Goal: Transaction & Acquisition: Book appointment/travel/reservation

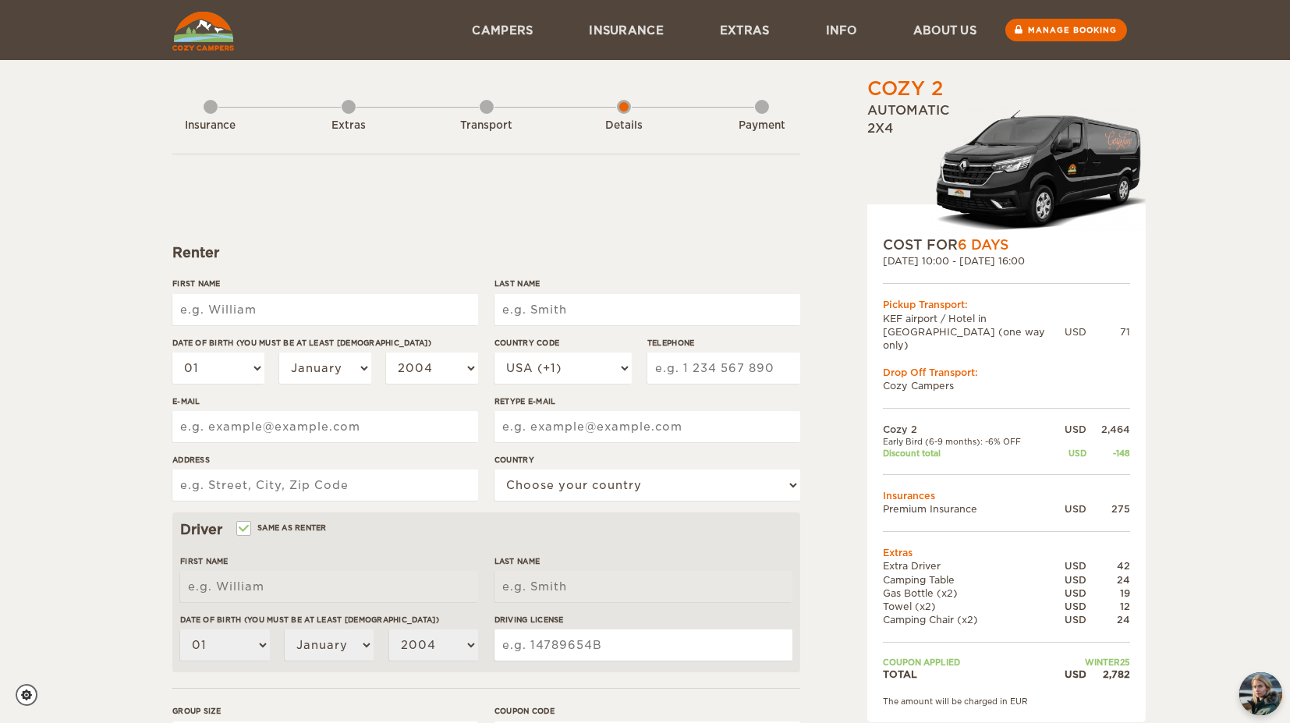
click at [286, 305] on input "First Name" at bounding box center [325, 309] width 306 height 31
type input "[PERSON_NAME]"
type input "Ramey"
type input "5035447486"
type input "seamusramey@gmail.com"
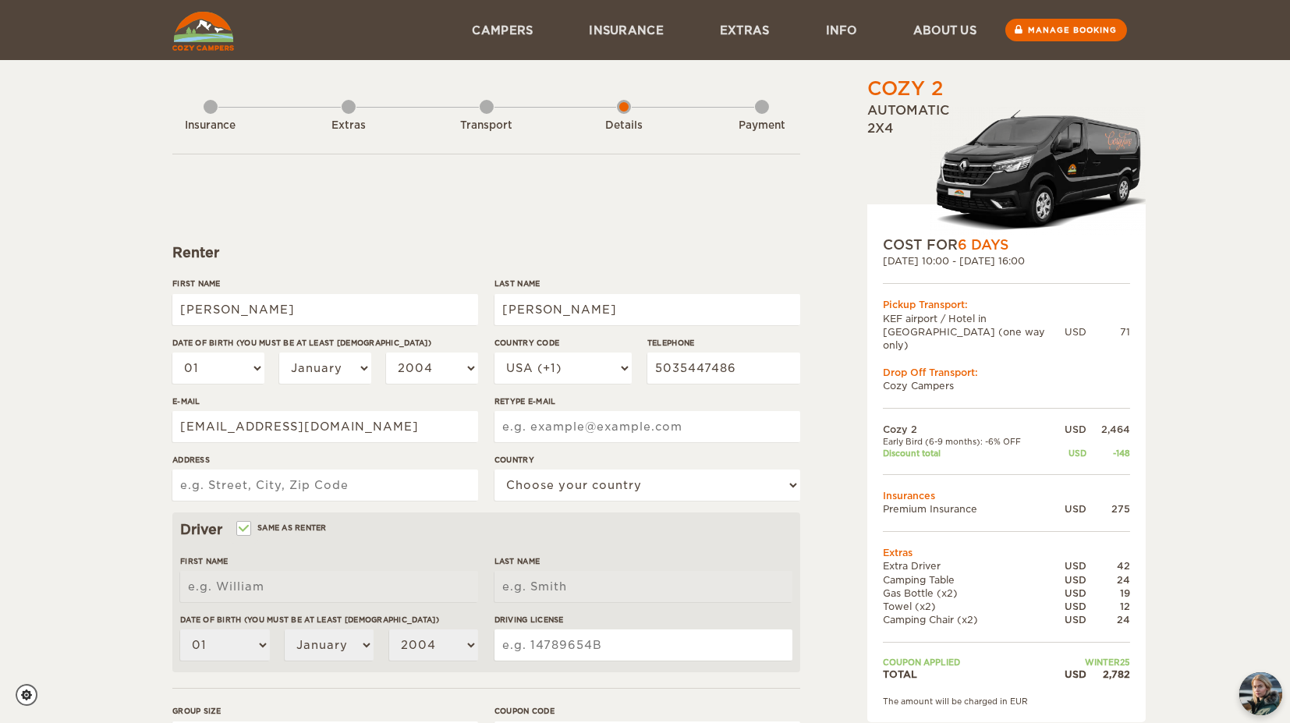
type input "seamusramey@gmail.com"
type input "1916 98th Ave SE"
select select "222"
type input "[PERSON_NAME]"
type input "Ramey"
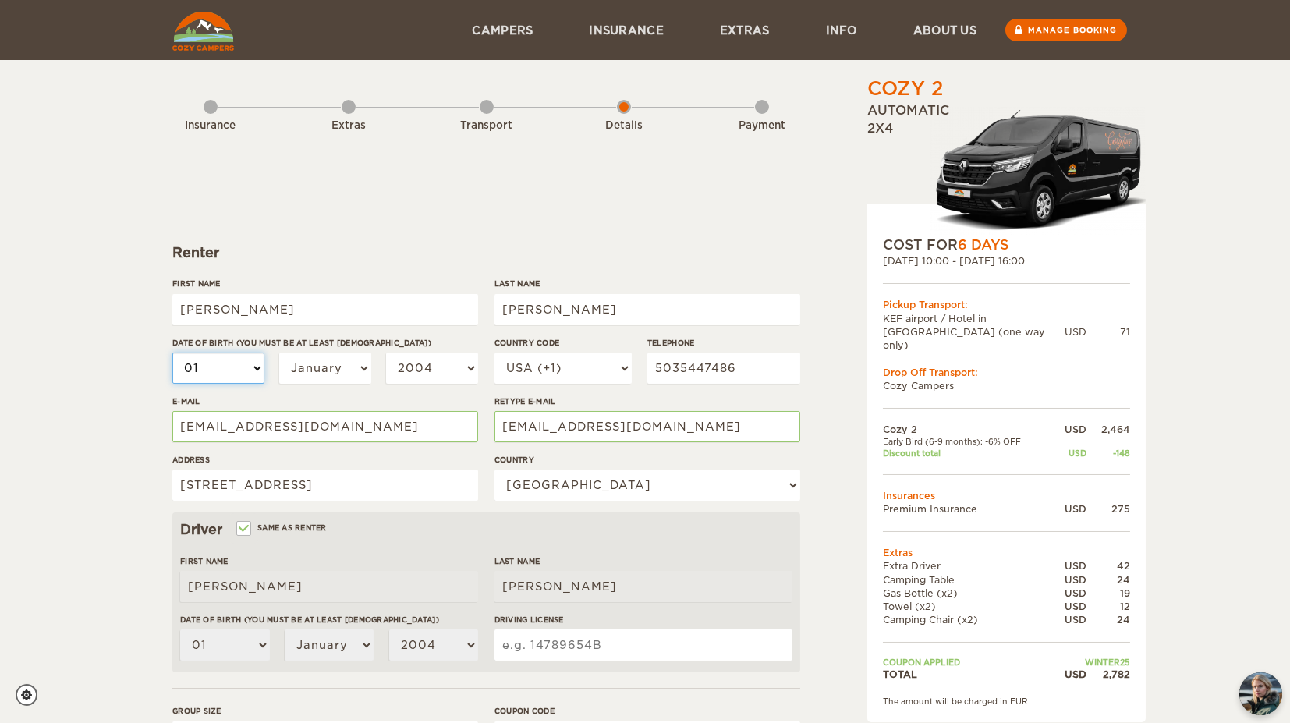
click at [261, 367] on select "01 02 03 04 05 06 07 08 09 10 11 12 13 14 15 16 17 18 19 20 21 22 23 24 25 26 2…" at bounding box center [218, 368] width 92 height 31
select select "06"
click at [172, 353] on select "01 02 03 04 05 06 07 08 09 10 11 12 13 14 15 16 17 18 19 20 21 22 23 24 25 26 2…" at bounding box center [218, 368] width 92 height 31
select select "06"
click at [321, 360] on select "January February March April May June July August September October November De…" at bounding box center [325, 368] width 92 height 31
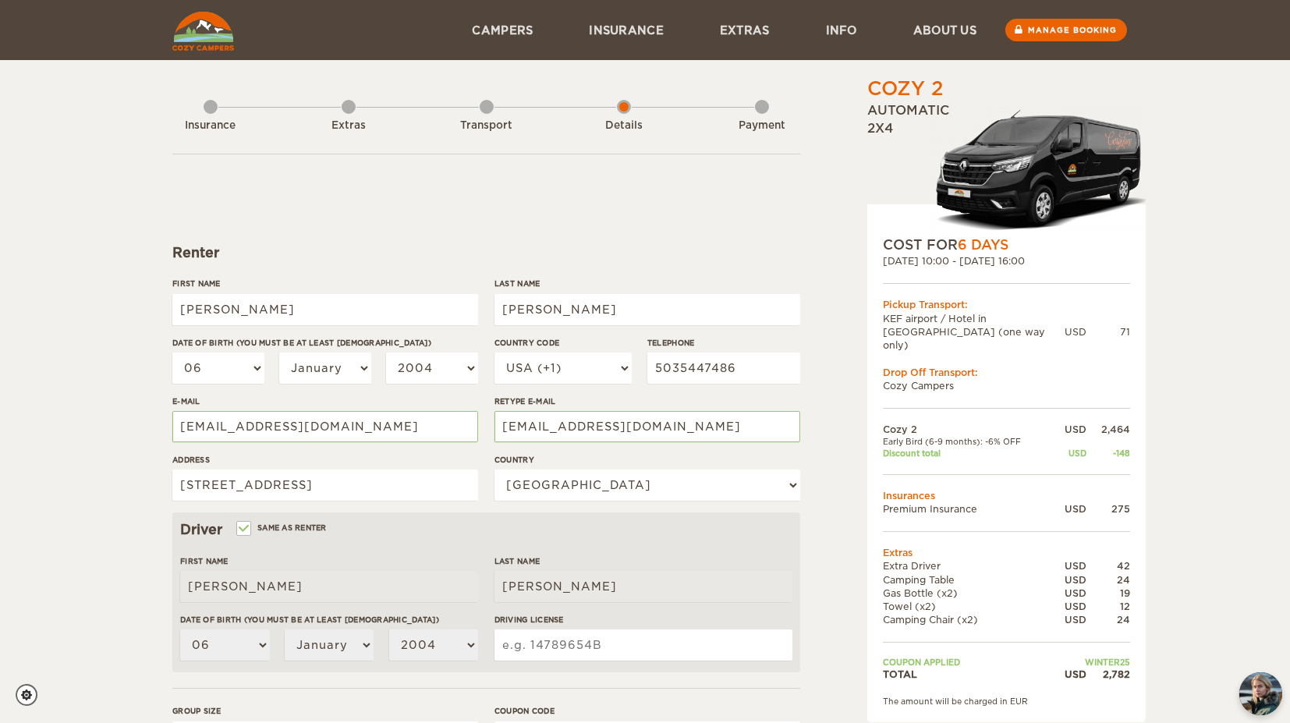
drag, startPoint x: 273, startPoint y: 361, endPoint x: 258, endPoint y: 363, distance: 14.9
click at [272, 362] on div "01 02 03 04 05 06 07 08 09 10 11 12 13 14 15 16 17 18 19 20 21 22 23 24 25 26 2…" at bounding box center [325, 374] width 306 height 43
click at [235, 364] on select "01 02 03 04 05 06 07 08 09 10 11 12 13 14 15 16 17 18 19 20 21 22 23 24 25 26 2…" at bounding box center [218, 368] width 92 height 31
select select "10"
click at [172, 353] on select "01 02 03 04 05 06 07 08 09 10 11 12 13 14 15 16 17 18 19 20 21 22 23 24 25 26 2…" at bounding box center [218, 368] width 92 height 31
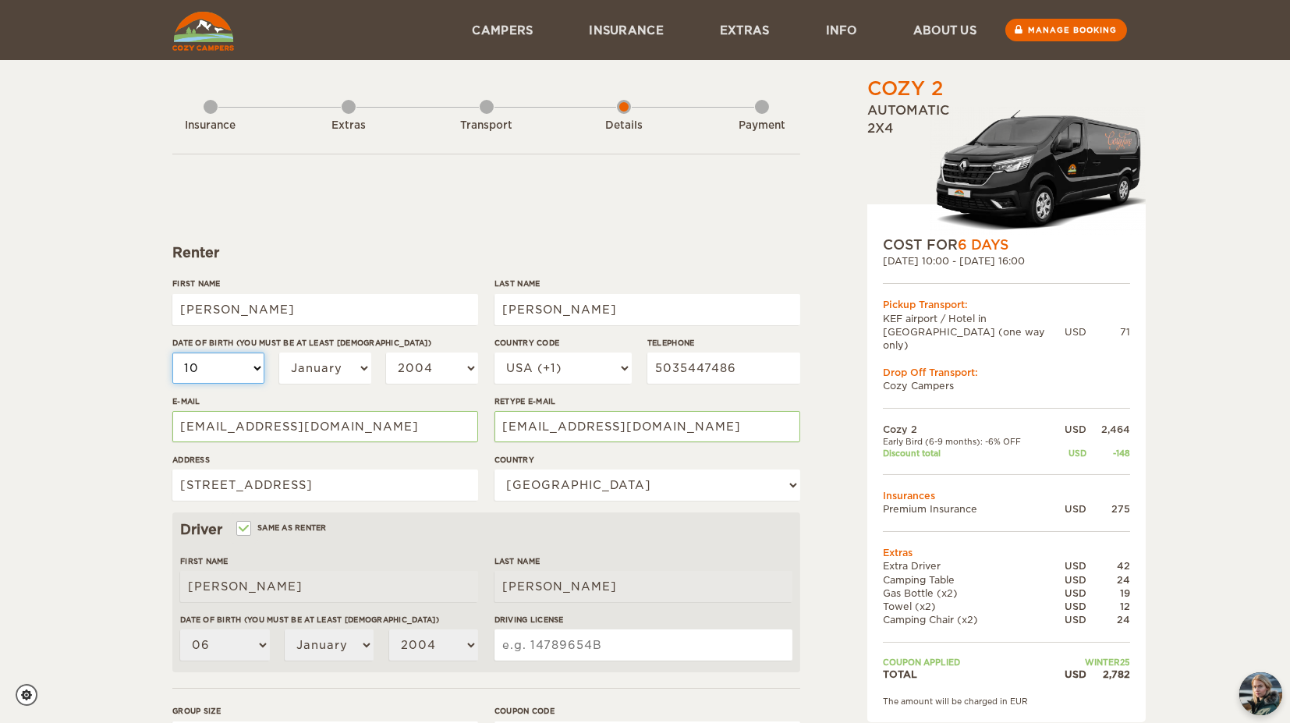
select select "10"
click at [359, 398] on label"] "E-mail" at bounding box center [325, 402] width 306 height 12
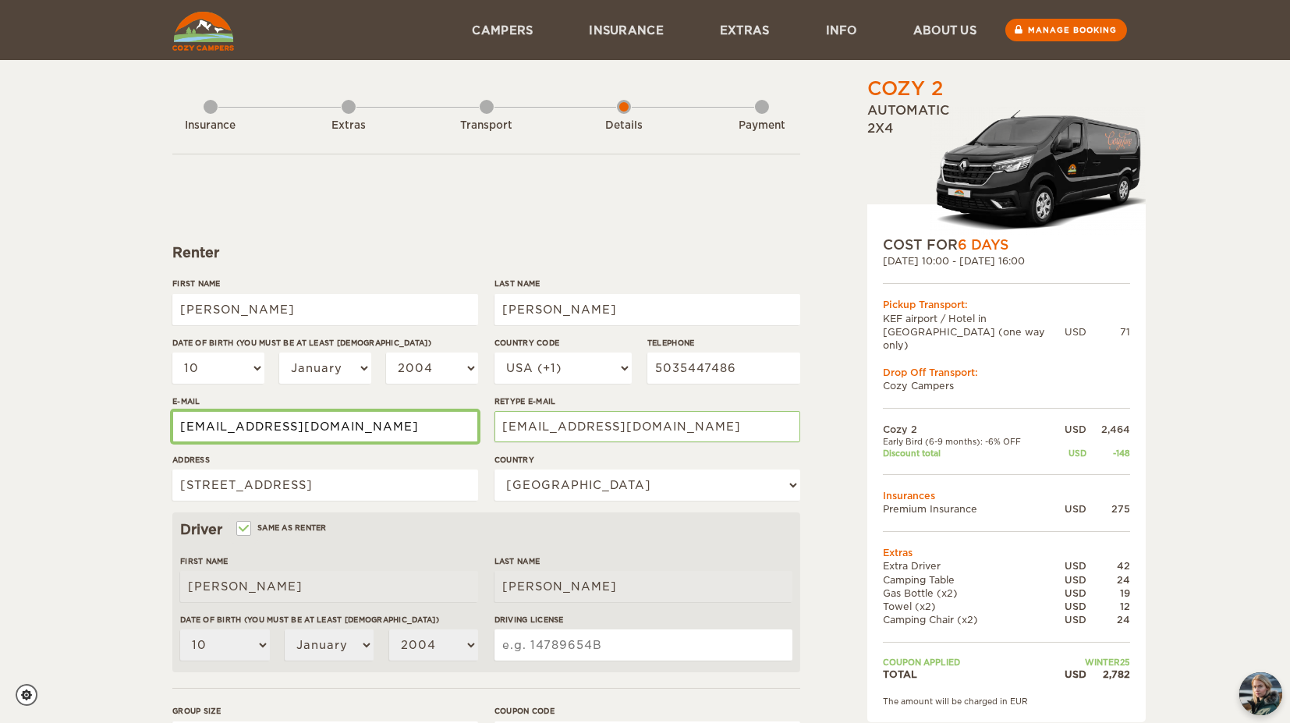
click at [359, 411] on input "seamusramey@gmail.com" at bounding box center [325, 426] width 306 height 31
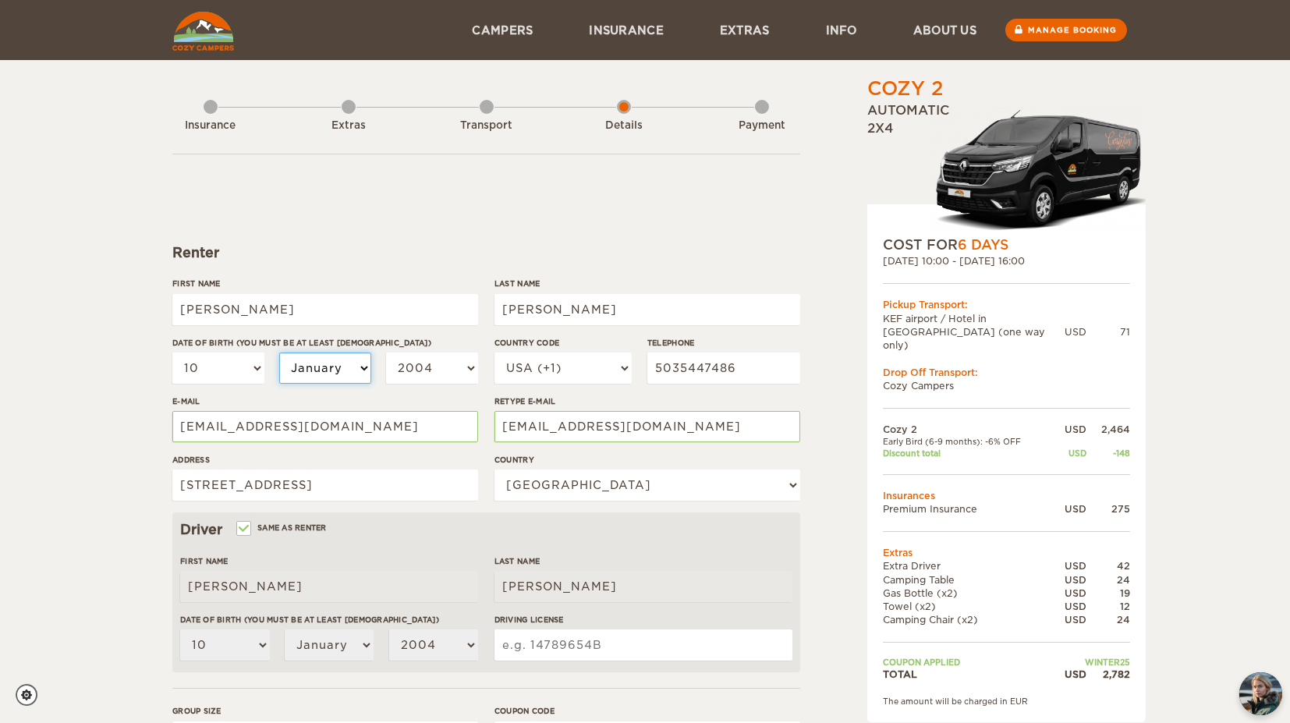
click at [339, 364] on select "January February March April May June July August September October November De…" at bounding box center [325, 368] width 92 height 31
select select "06"
click at [279, 353] on select "January February March April May June July August September October November De…" at bounding box center [325, 368] width 92 height 31
select select "06"
click at [430, 364] on select "2004 2003 2002 2001 2000 1999 1998 1997 1996 1995 1994 1993 1992 1991 1990 1989…" at bounding box center [432, 368] width 92 height 31
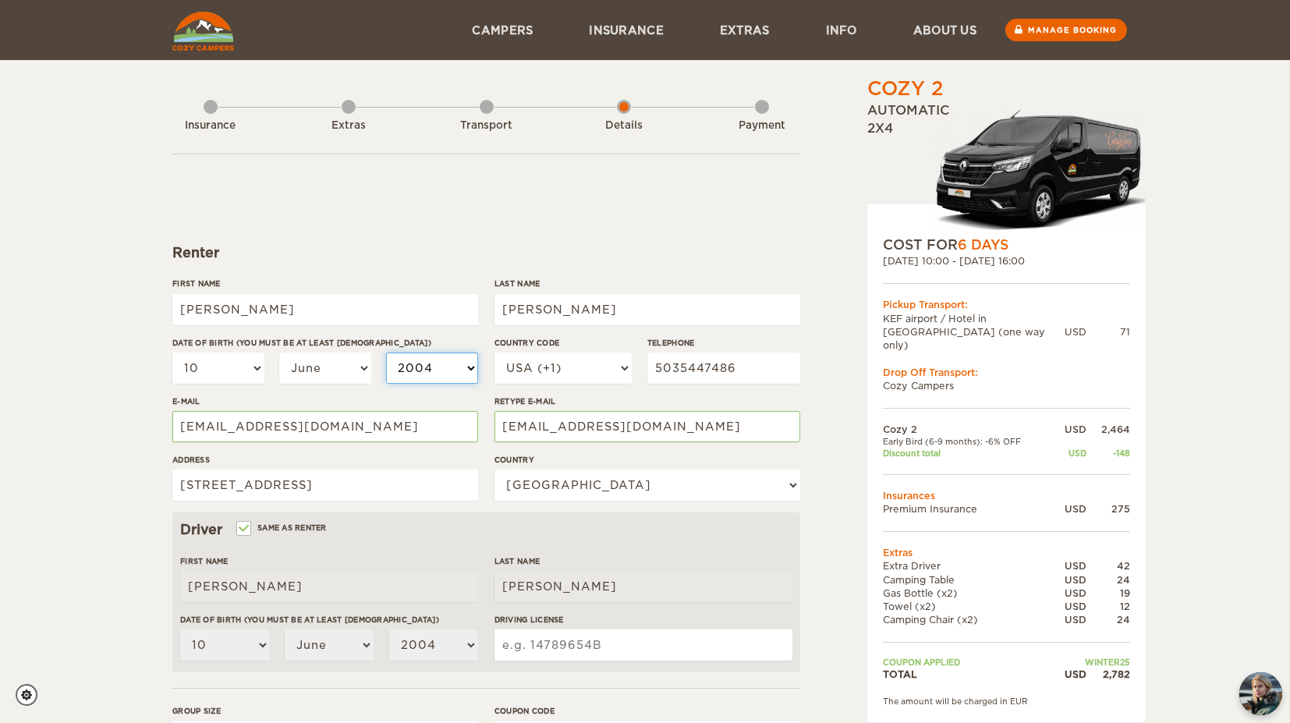
select select "1989"
click at [386, 353] on select "2004 2003 2002 2001 2000 1999 1998 1997 1996 1995 1994 1993 1992 1991 1990 1989…" at bounding box center [432, 368] width 92 height 31
select select "1989"
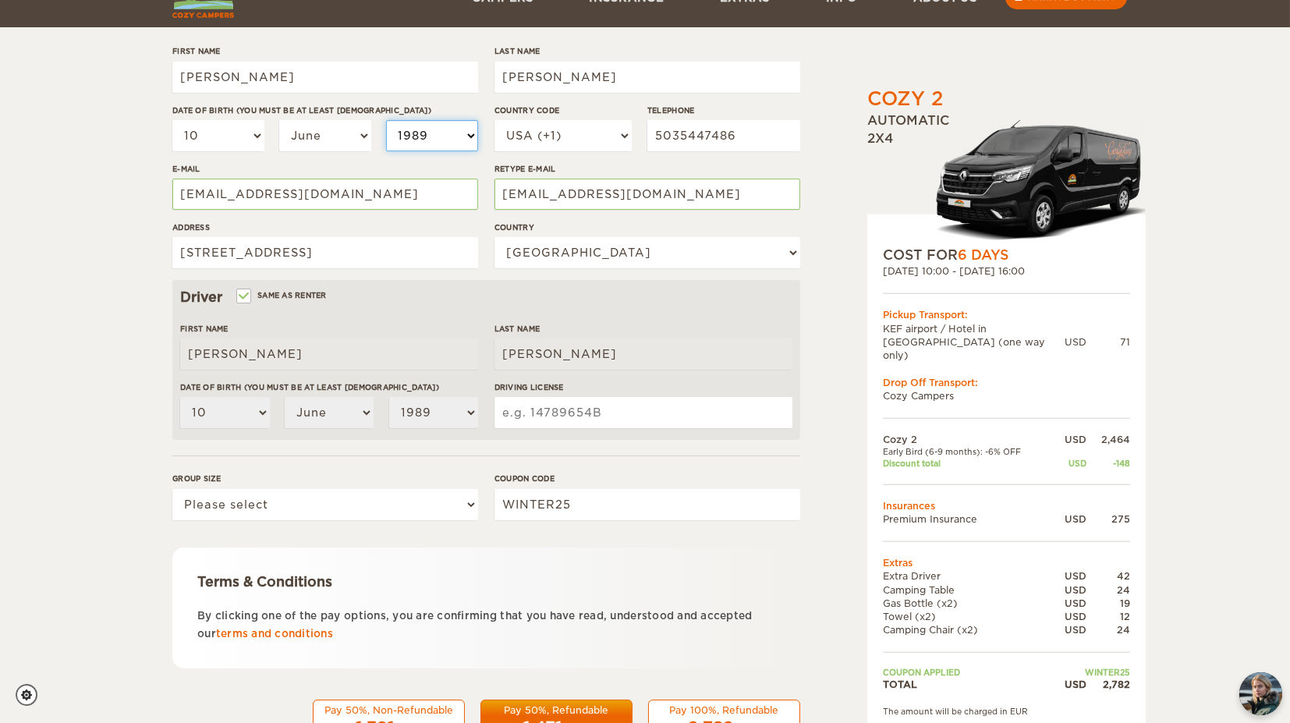
scroll to position [260, 0]
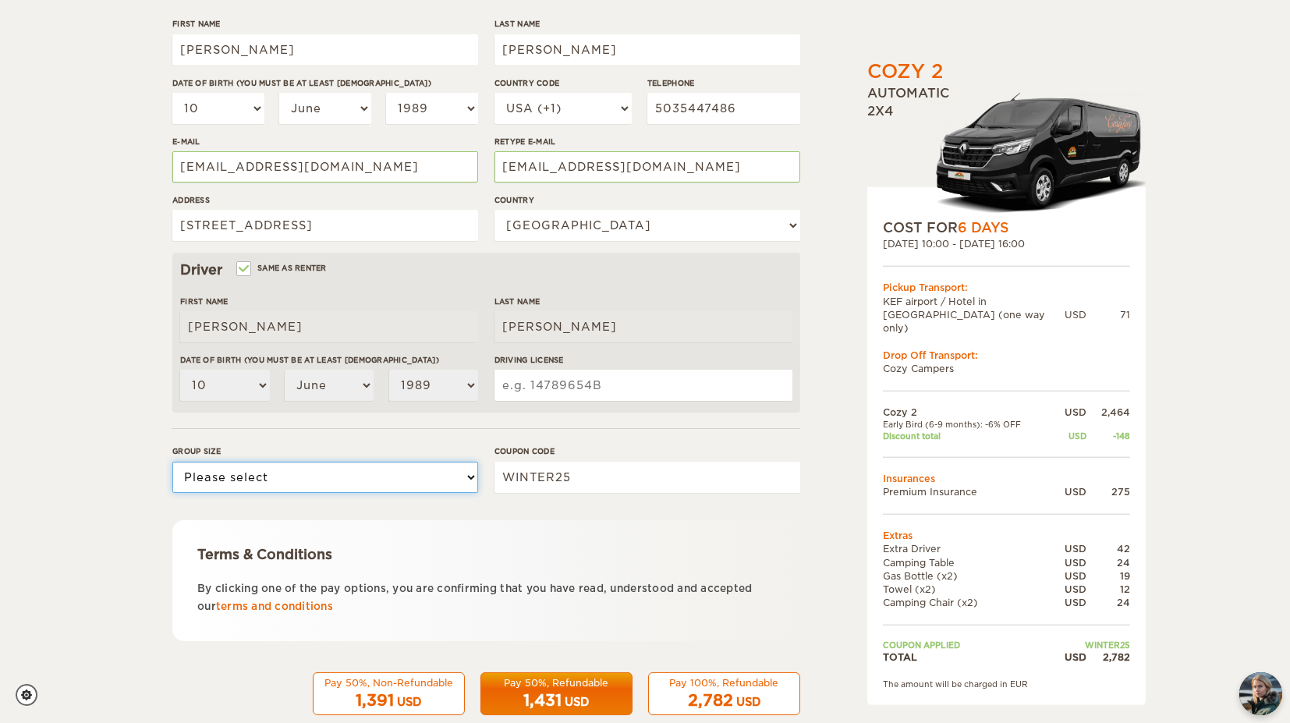
click at [240, 485] on select "Please select 1 2" at bounding box center [325, 477] width 306 height 31
select select "2"
click at [172, 462] on select "Please select 1 2" at bounding box center [325, 477] width 306 height 31
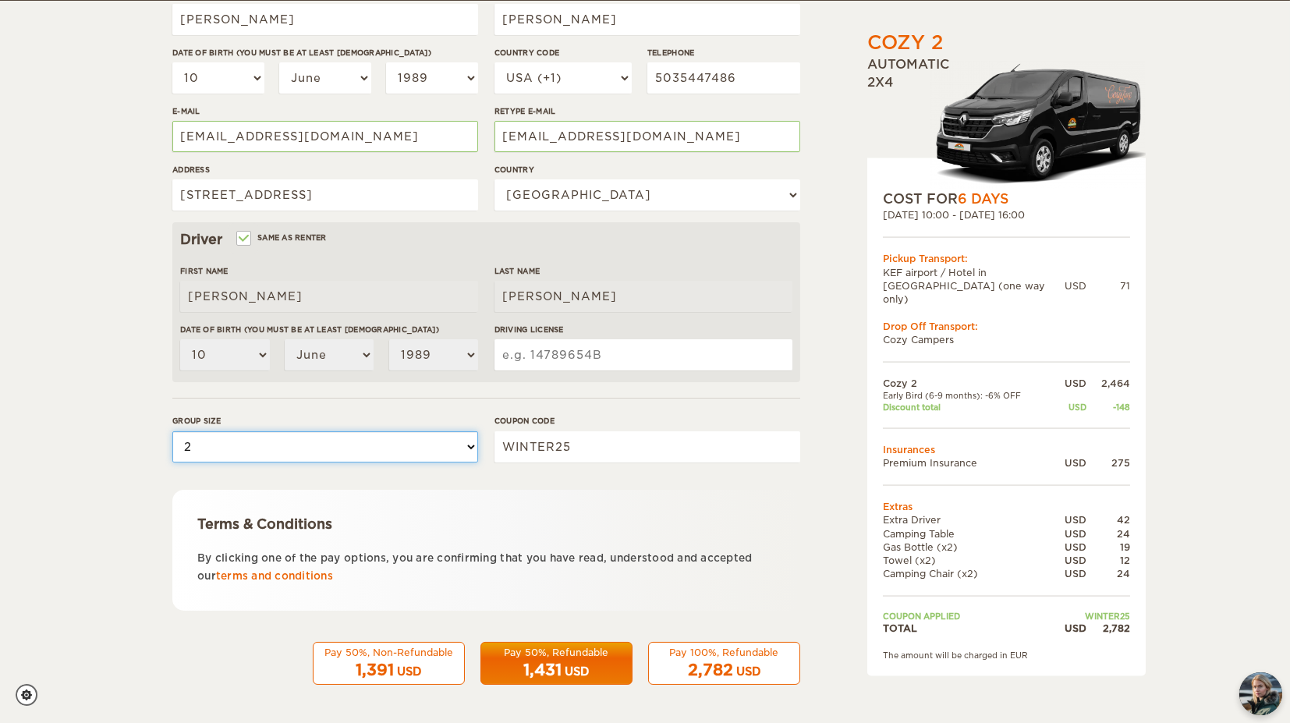
scroll to position [204, 0]
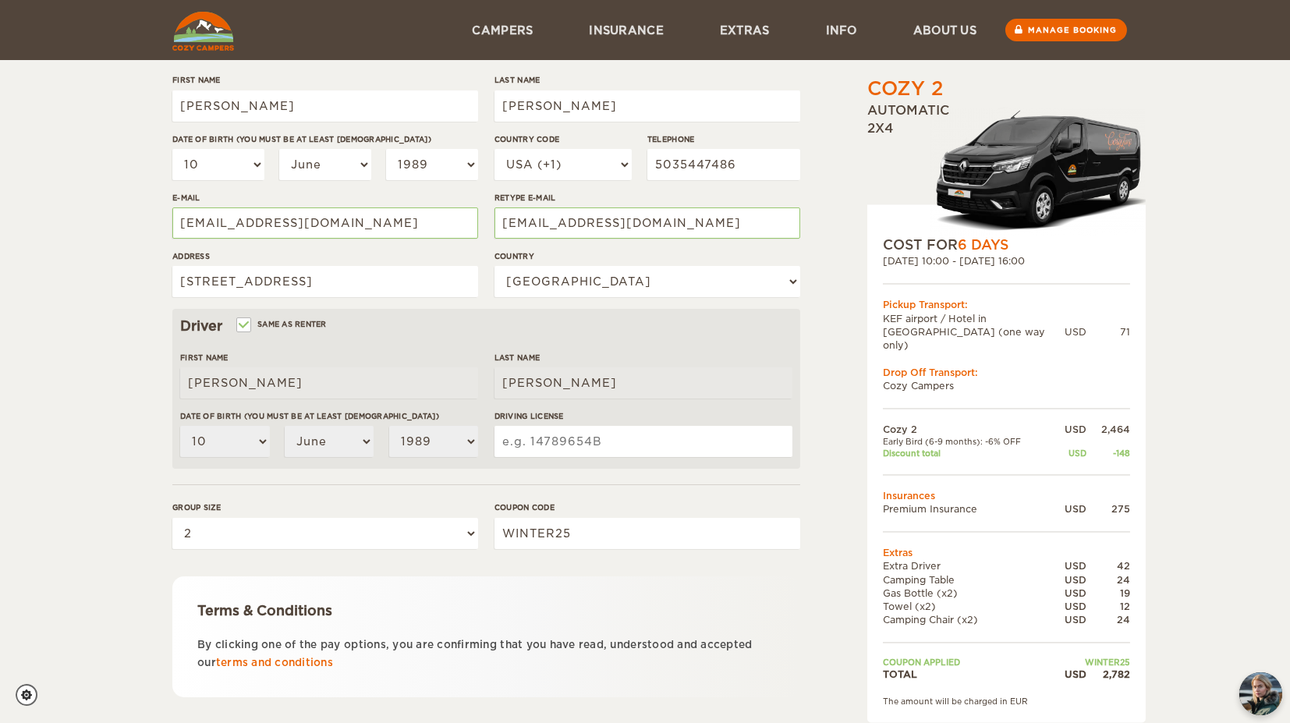
click at [588, 434] on input "Driving License" at bounding box center [644, 441] width 298 height 31
click at [514, 429] on input "Driving License" at bounding box center [644, 441] width 298 height 31
type input "WDL27Z30813B"
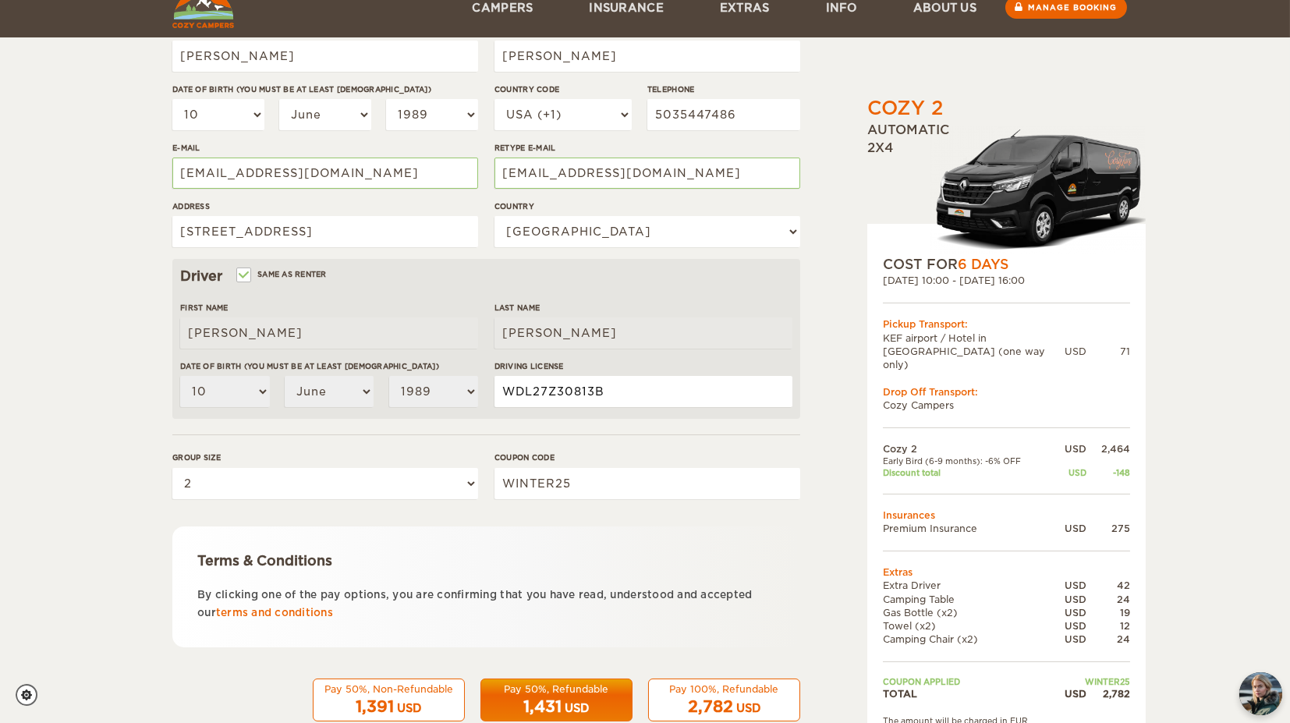
scroll to position [290, 0]
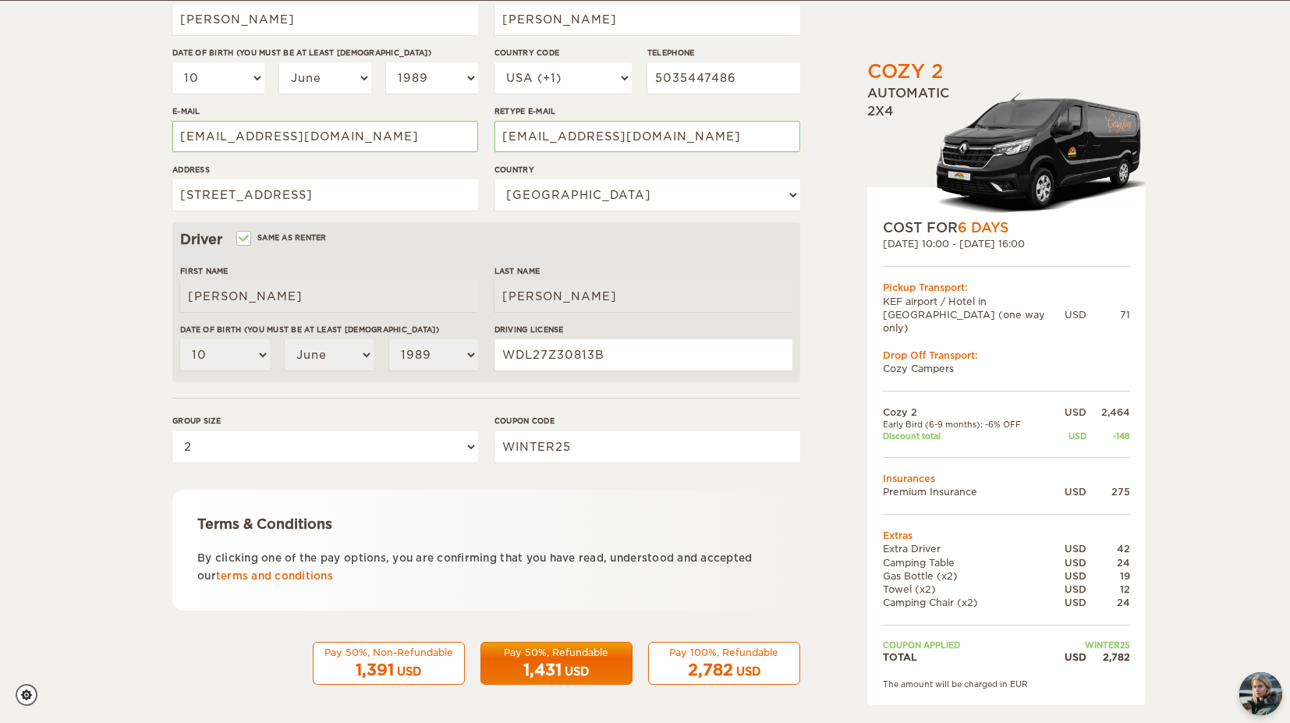
click at [744, 651] on div "Pay 100%, Refundable" at bounding box center [725, 652] width 132 height 13
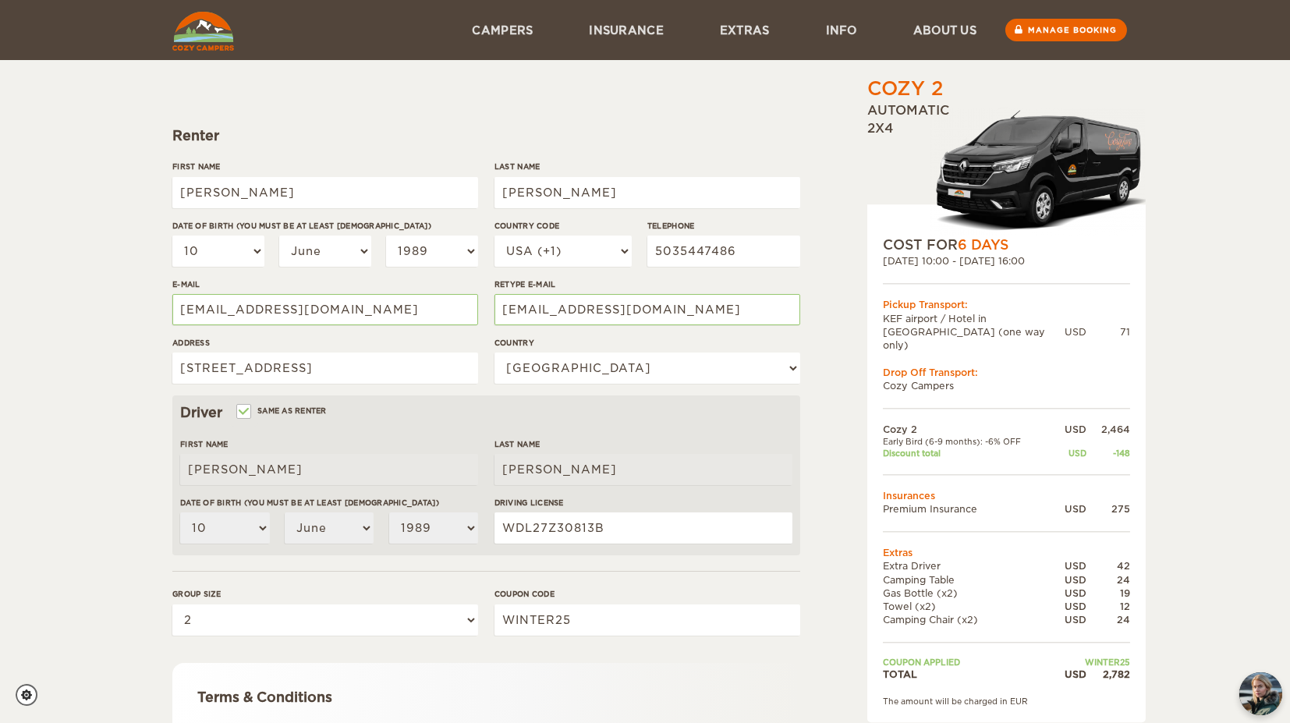
scroll to position [47, 0]
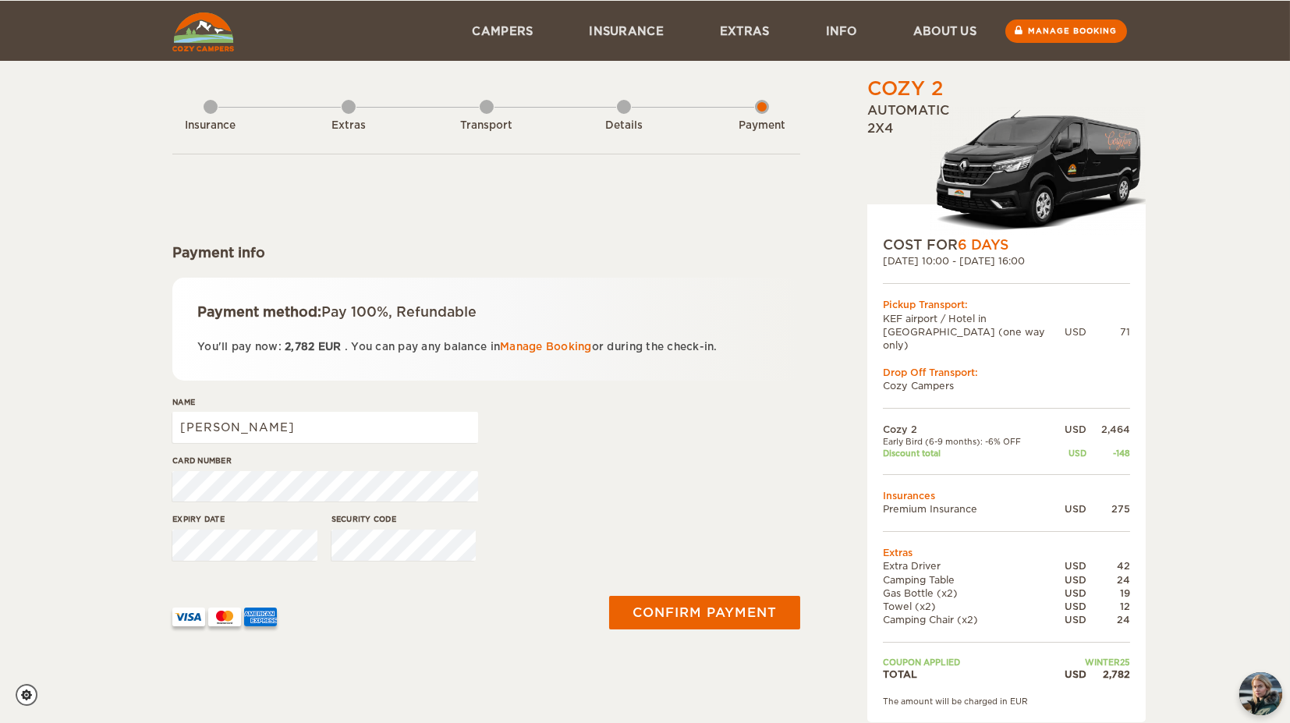
scroll to position [260, 0]
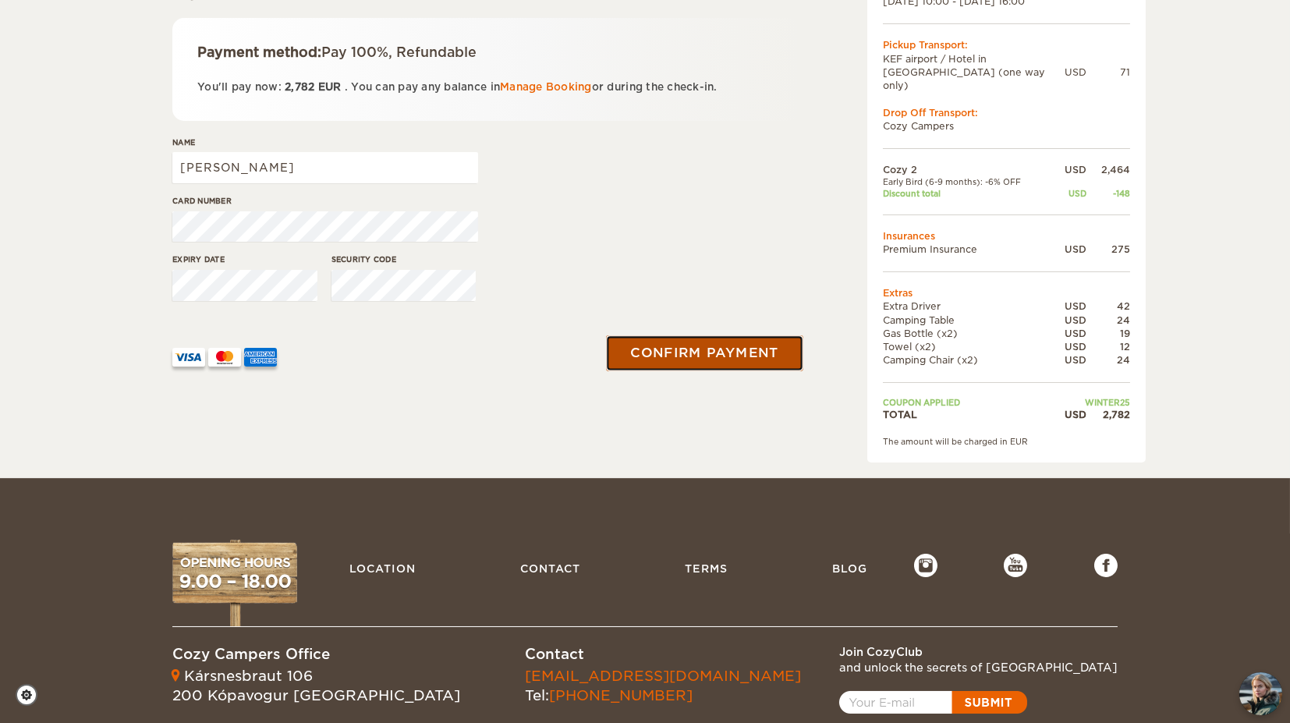
click at [657, 351] on button "Confirm payment" at bounding box center [704, 352] width 197 height 35
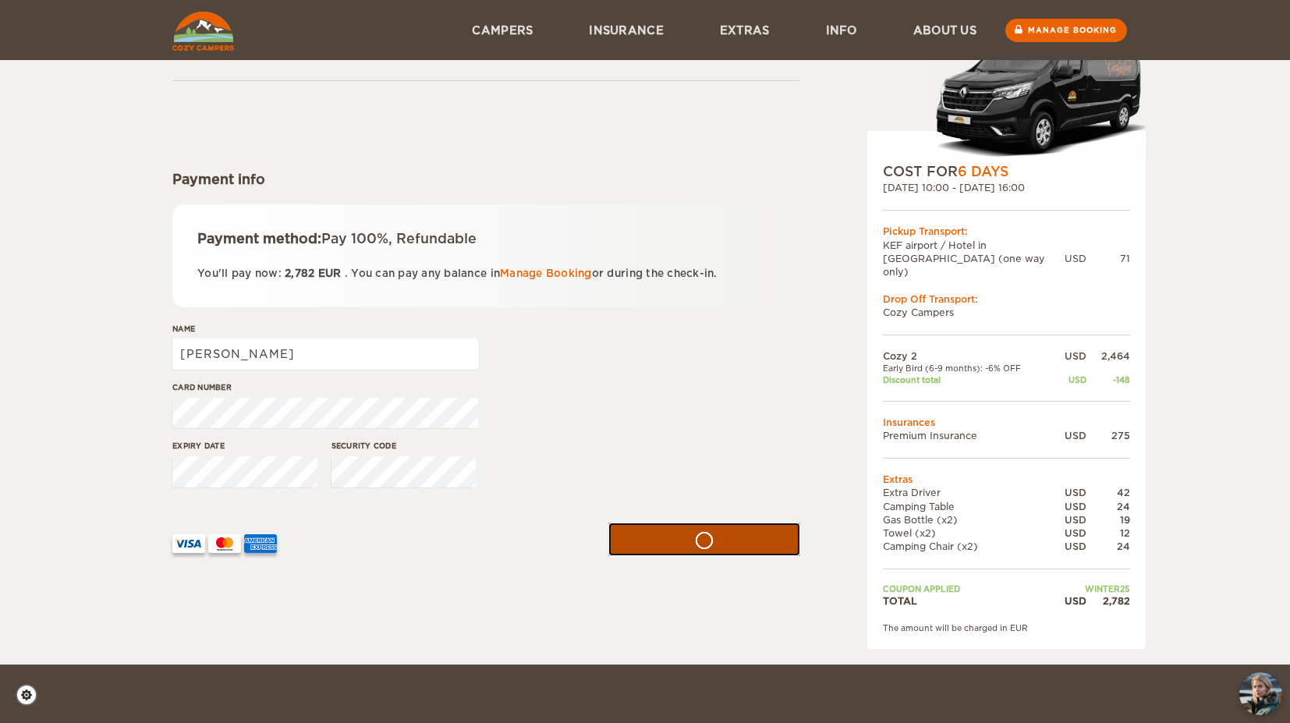
scroll to position [0, 0]
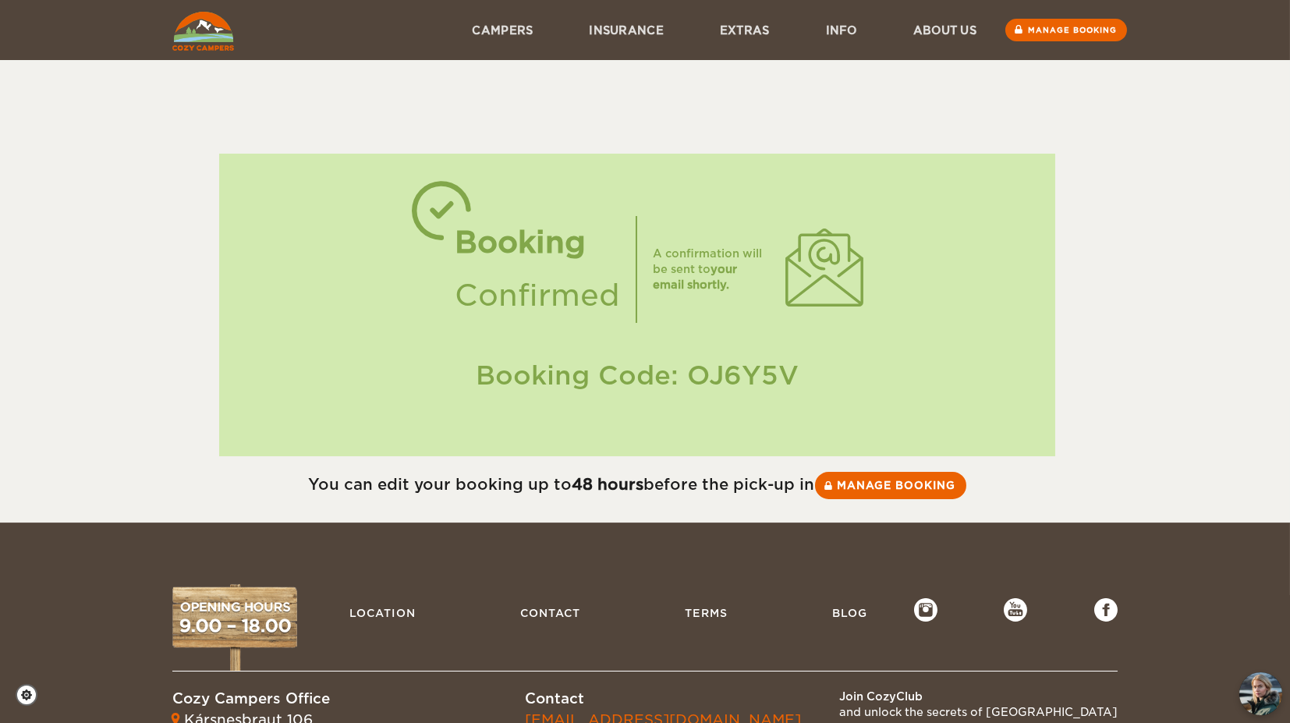
drag, startPoint x: 789, startPoint y: 382, endPoint x: 479, endPoint y: 367, distance: 310.1
click at [479, 367] on div "Booking Code: OJ6Y5V" at bounding box center [638, 375] width 806 height 37
copy div "Booking Code: OJ6Y5V"
click at [690, 376] on div "Booking Code: OJ6Y5V" at bounding box center [638, 375] width 806 height 37
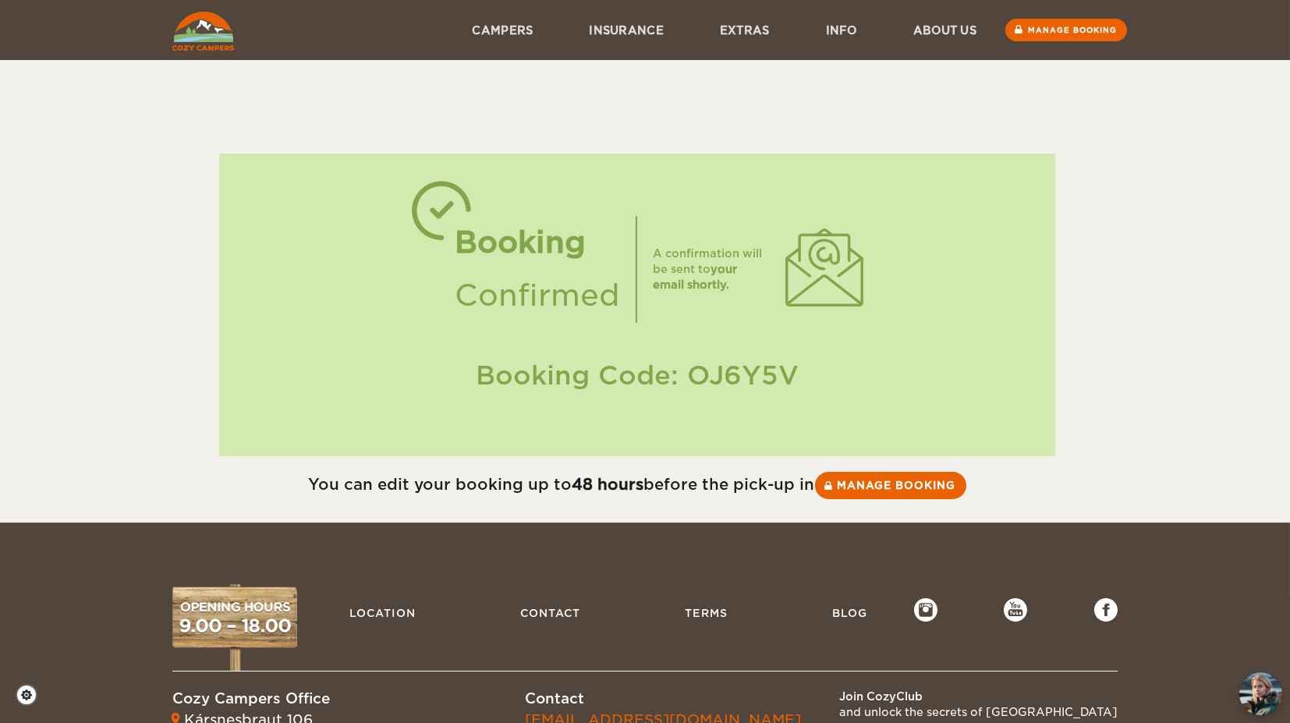
drag, startPoint x: 692, startPoint y: 375, endPoint x: 792, endPoint y: 375, distance: 99.9
click at [792, 375] on div "Booking Code: OJ6Y5V" at bounding box center [638, 375] width 806 height 37
copy div "OJ6Y5V"
